Goal: Task Accomplishment & Management: Manage account settings

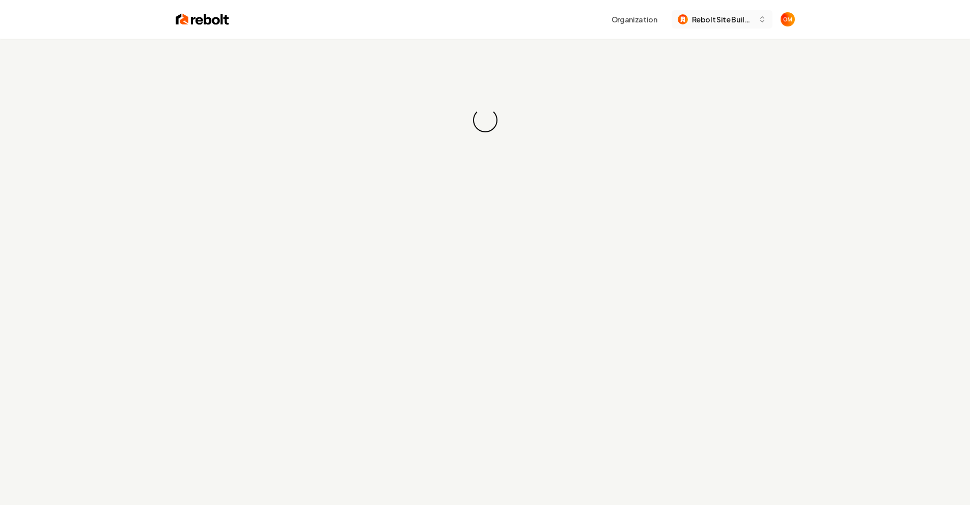
click at [742, 22] on span "Rebolt Site Builder" at bounding box center [723, 19] width 62 height 11
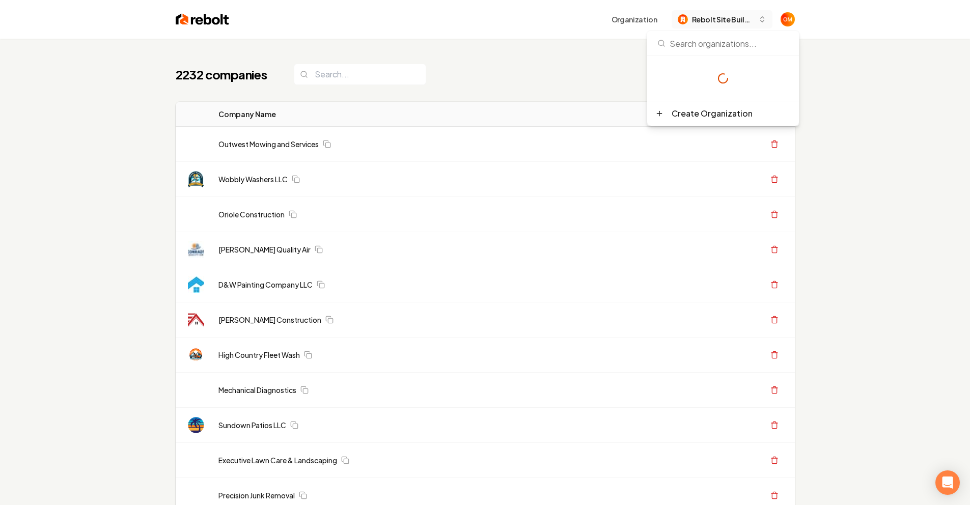
drag, startPoint x: 711, startPoint y: 36, endPoint x: 713, endPoint y: 27, distance: 8.9
click at [711, 35] on input at bounding box center [723, 43] width 140 height 24
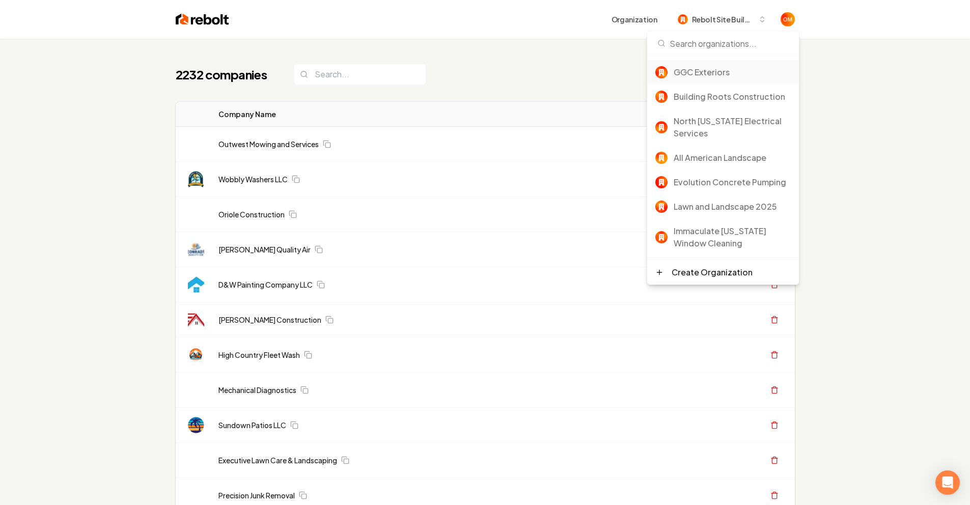
click at [708, 73] on div "GGC Exteriors" at bounding box center [732, 72] width 117 height 12
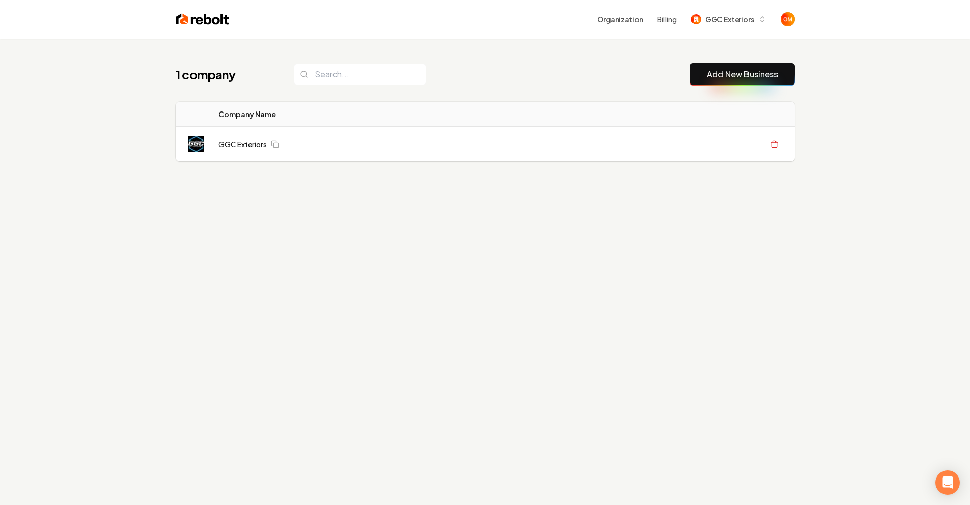
click at [210, 22] on img at bounding box center [202, 19] width 53 height 14
click at [757, 20] on button "GGC Exteriors" at bounding box center [728, 19] width 87 height 18
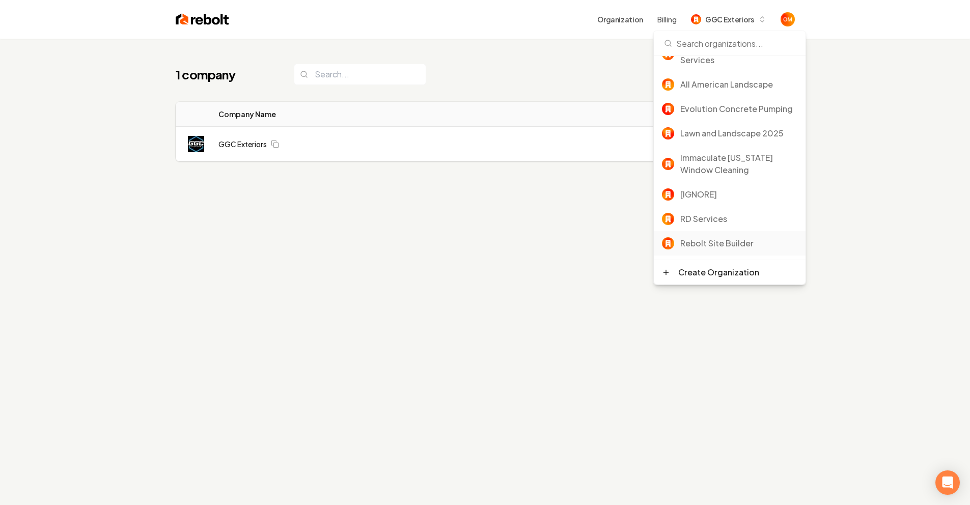
scroll to position [86, 0]
click at [712, 241] on div "Rebolt Site Builder" at bounding box center [738, 243] width 117 height 12
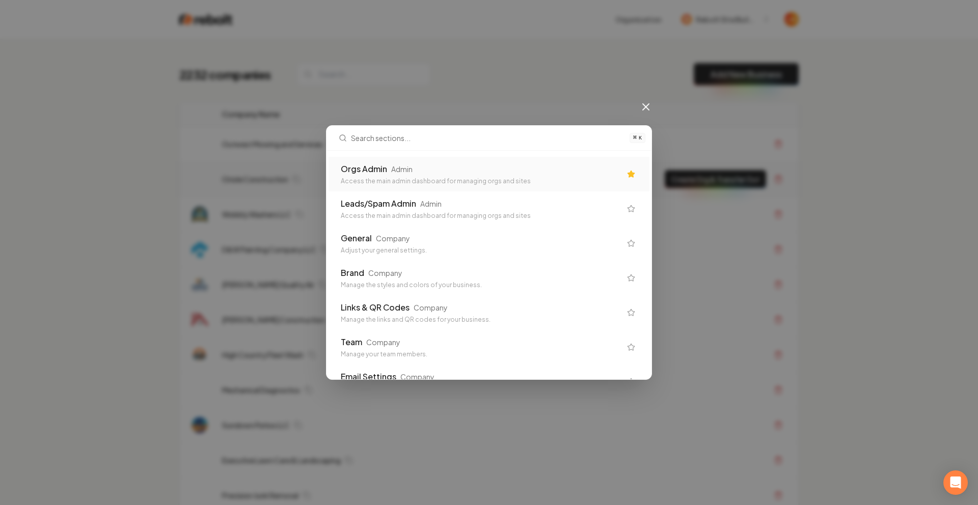
click at [426, 164] on div "Orgs Admin Admin" at bounding box center [481, 169] width 280 height 12
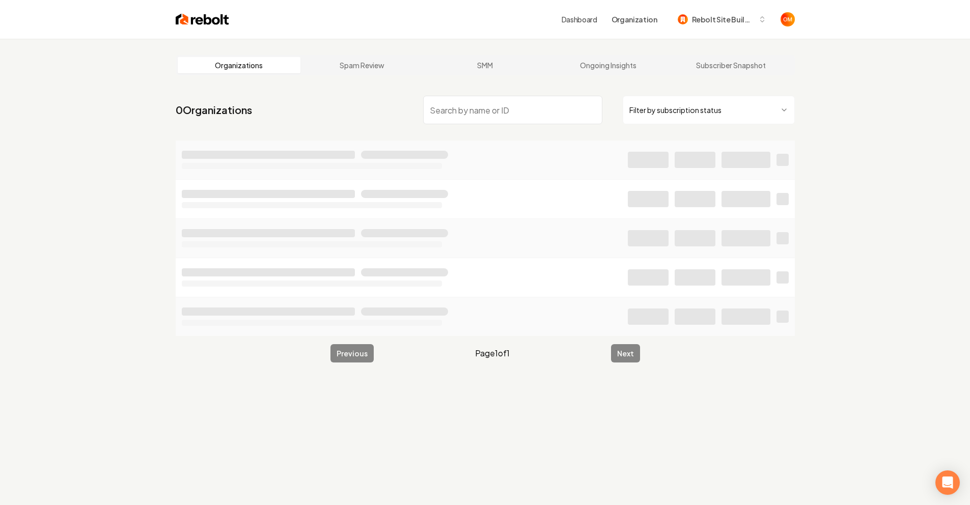
type input "C"
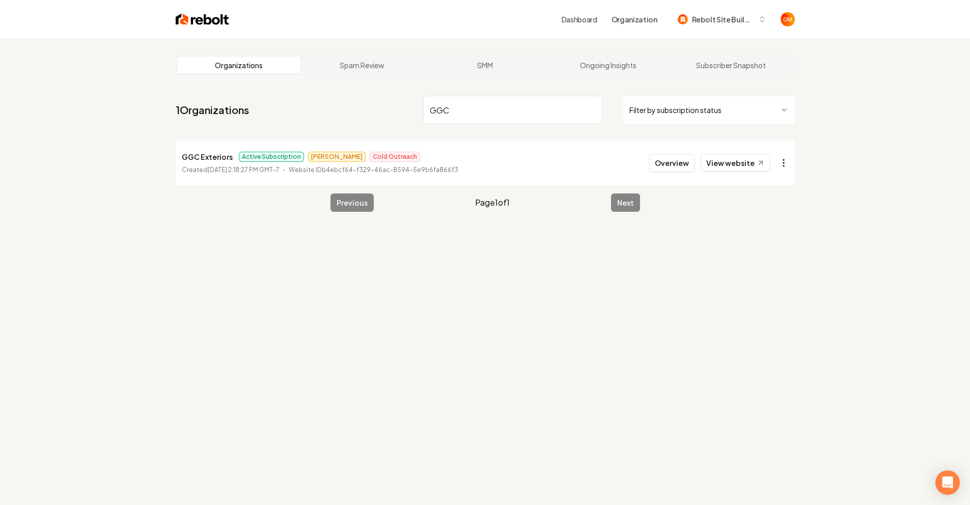
type input "GGC"
click at [788, 169] on html "Dashboard Organization Rebolt Site Builder Organizations Spam Review SMM Ongoin…" at bounding box center [485, 252] width 970 height 505
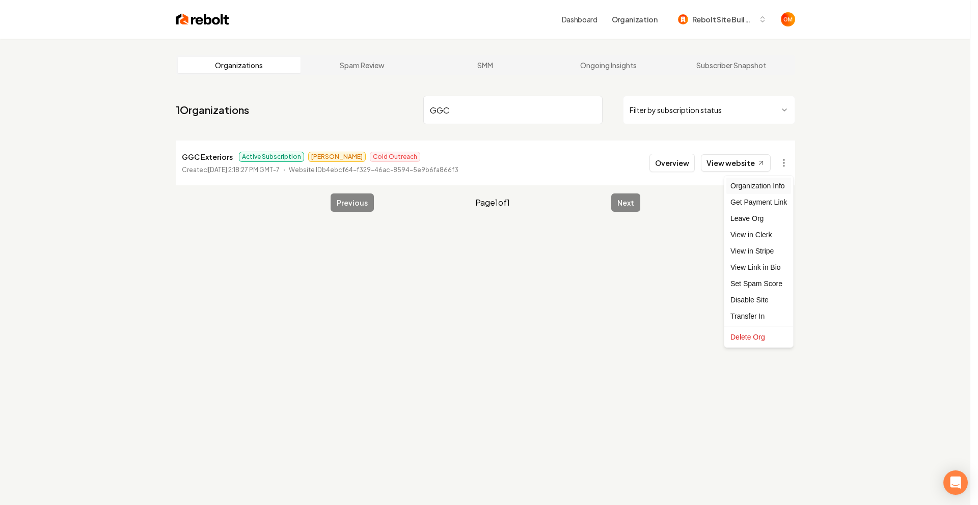
click at [765, 185] on div "Organization Info" at bounding box center [758, 186] width 65 height 16
